Goal: Task Accomplishment & Management: Manage account settings

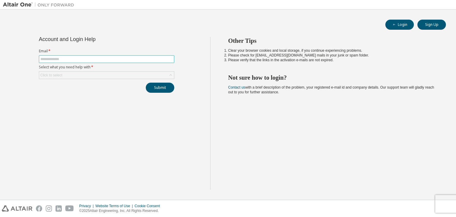
click at [125, 58] on input "text" at bounding box center [106, 59] width 132 height 5
type input "**********"
click at [90, 76] on div "Click to select" at bounding box center [106, 75] width 135 height 7
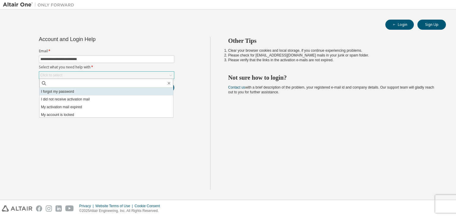
click at [84, 90] on li "I forgot my password" at bounding box center [106, 92] width 134 height 8
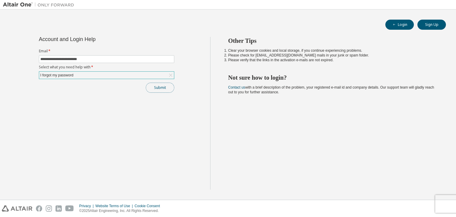
click at [157, 88] on button "Submit" at bounding box center [160, 88] width 29 height 10
click at [443, 203] on icon "button" at bounding box center [444, 203] width 2 height 2
click at [156, 88] on button "Submit" at bounding box center [160, 88] width 29 height 10
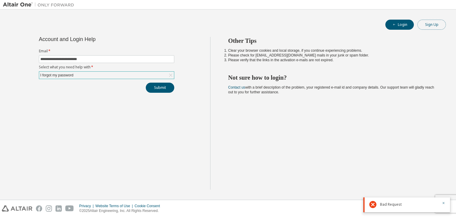
click at [428, 23] on button "Sign Up" at bounding box center [432, 25] width 29 height 10
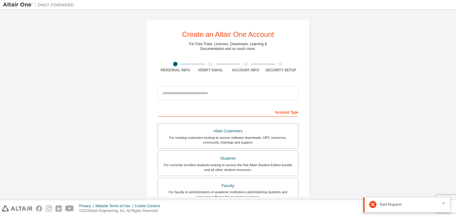
drag, startPoint x: 456, startPoint y: 49, endPoint x: 456, endPoint y: 60, distance: 11.0
click at [456, 60] on div "Create an Altair One Account For Free Trials, Licenses, Downloads, Learning & D…" at bounding box center [228, 105] width 456 height 190
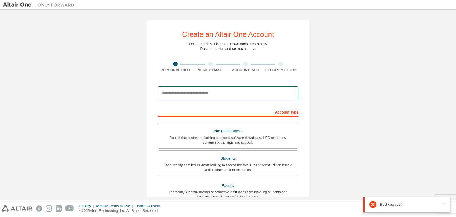
click at [230, 95] on input "email" at bounding box center [228, 93] width 141 height 14
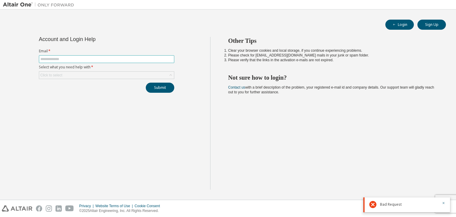
click at [82, 60] on input "text" at bounding box center [106, 59] width 132 height 5
type input "*"
click at [400, 26] on button "Login" at bounding box center [399, 25] width 29 height 10
